Goal: Task Accomplishment & Management: Use online tool/utility

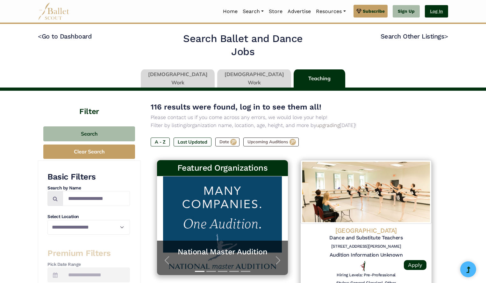
click at [439, 11] on link "Log In" at bounding box center [436, 11] width 23 height 13
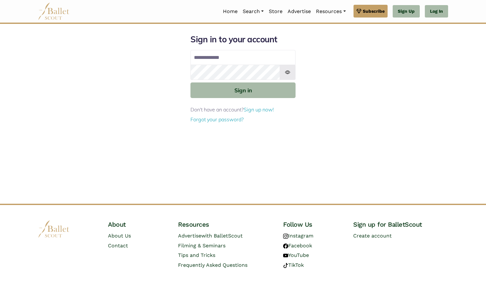
type input "**********"
click at [190, 82] on button "Sign in" at bounding box center [242, 90] width 105 height 16
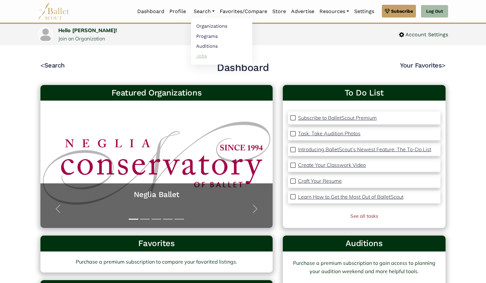
click at [202, 57] on link "Jobs" at bounding box center [221, 56] width 61 height 10
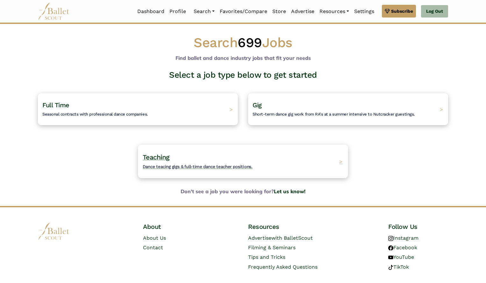
click at [191, 169] on h4 "Teaching Dance teacing gigs & full-time dance teacher positions." at bounding box center [198, 162] width 110 height 18
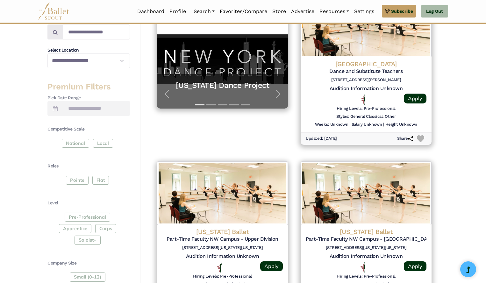
scroll to position [40, 0]
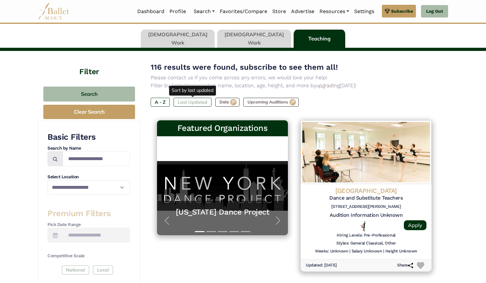
click at [179, 103] on label "Last Updated" at bounding box center [192, 102] width 38 height 9
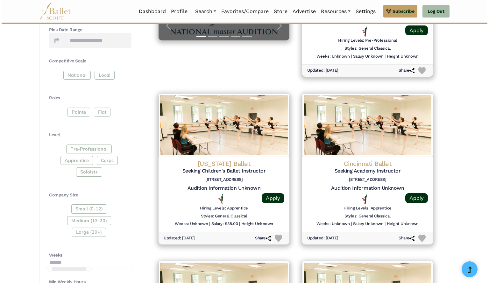
scroll to position [235, 0]
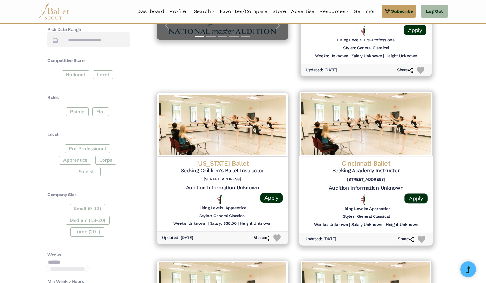
drag, startPoint x: 357, startPoint y: 163, endPoint x: 347, endPoint y: 165, distance: 10.4
click at [347, 165] on h4 "Cincinnati Ballet" at bounding box center [365, 163] width 123 height 9
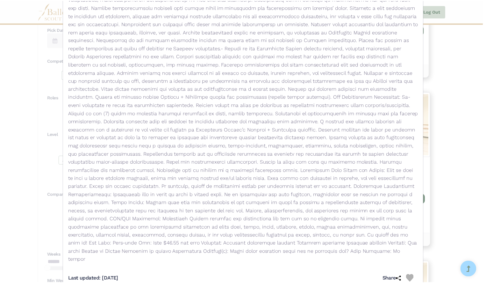
scroll to position [0, 0]
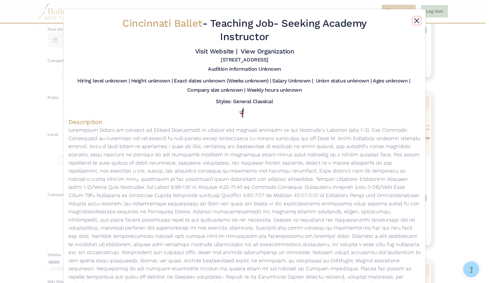
click at [414, 22] on button "Close" at bounding box center [417, 21] width 8 height 8
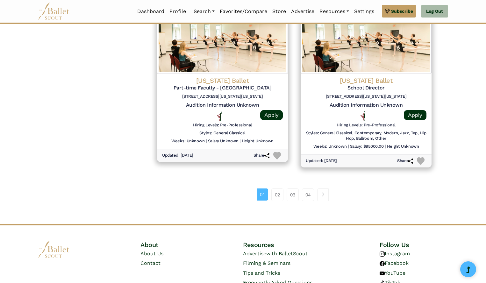
scroll to position [816, 0]
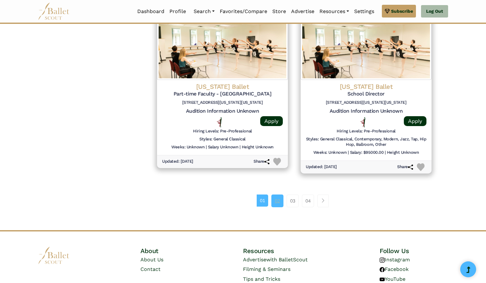
click at [273, 201] on link "02" at bounding box center [277, 200] width 12 height 13
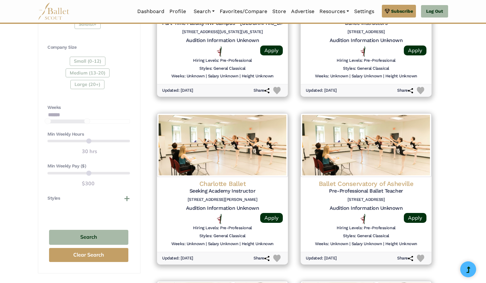
scroll to position [383, 0]
